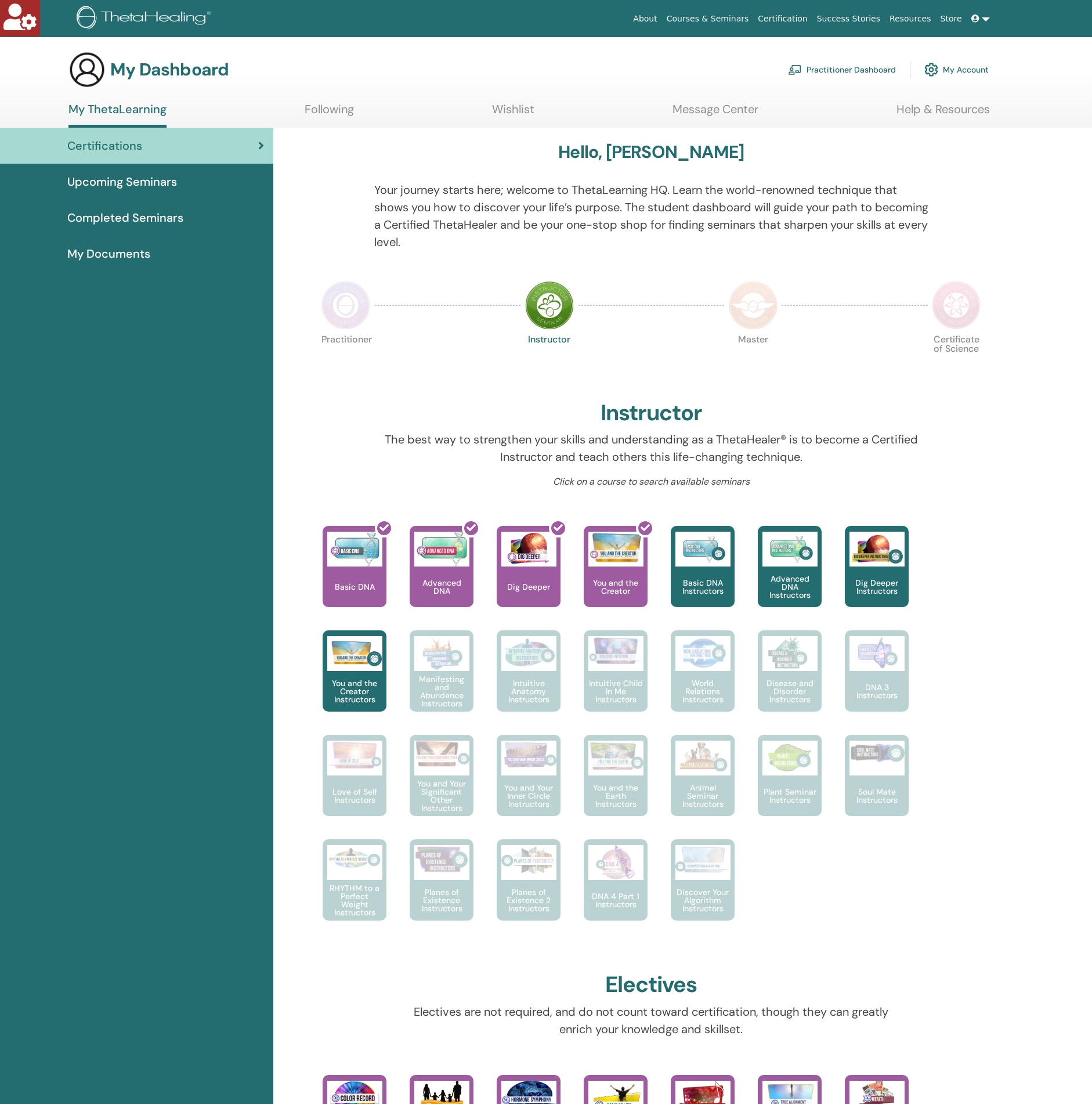
click at [981, 57] on div "Practitioner Dashboard My Account" at bounding box center [888, 69] width 201 height 25
click at [972, 64] on link "My Account" at bounding box center [957, 69] width 65 height 25
click at [984, 61] on link "My Account" at bounding box center [957, 69] width 65 height 25
click at [967, 80] on link "My Account" at bounding box center [957, 69] width 65 height 25
click at [966, 71] on link "My Account" at bounding box center [957, 69] width 65 height 25
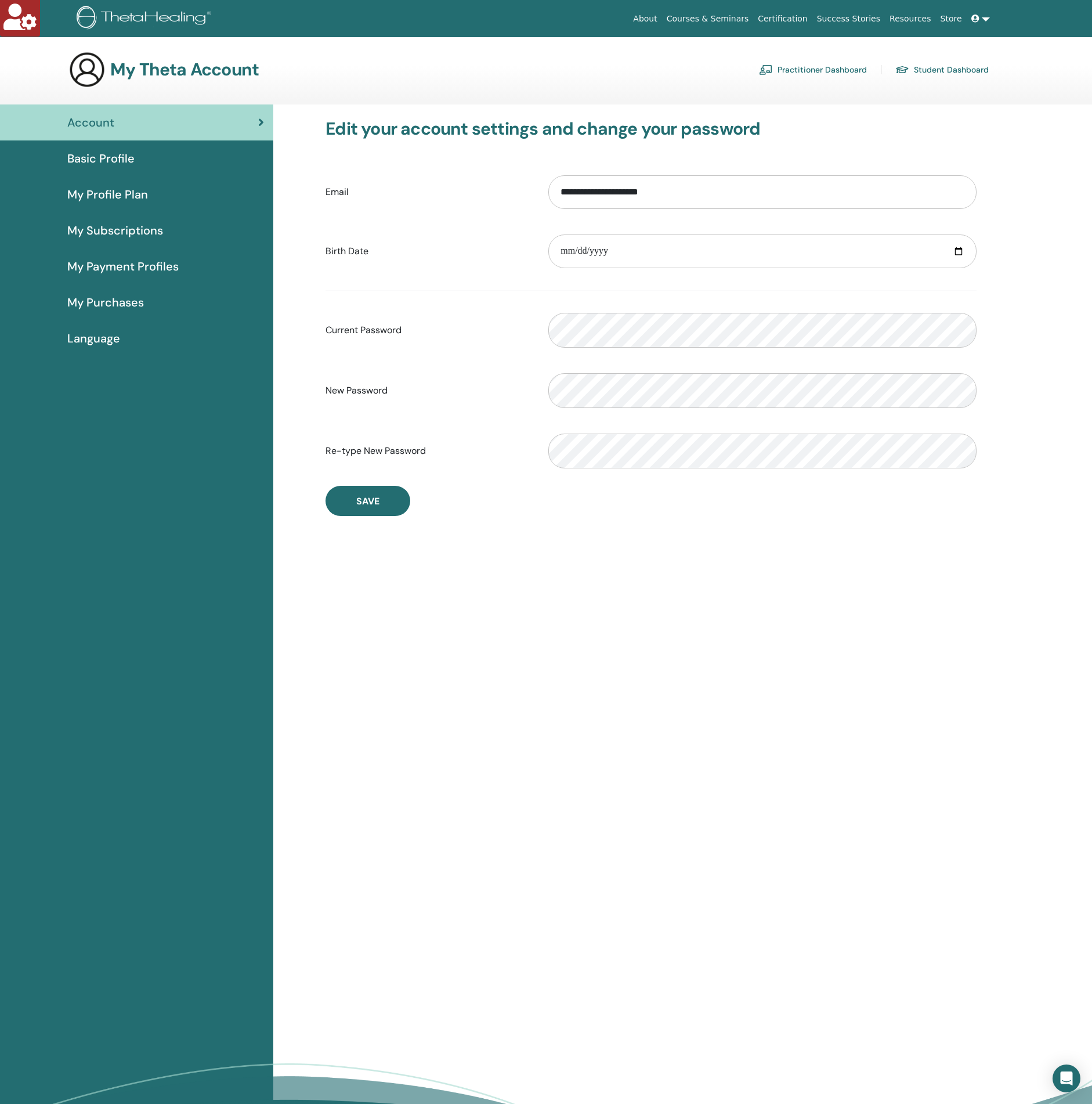
click at [116, 329] on link "Language" at bounding box center [136, 338] width 273 height 36
